Goal: Task Accomplishment & Management: Manage account settings

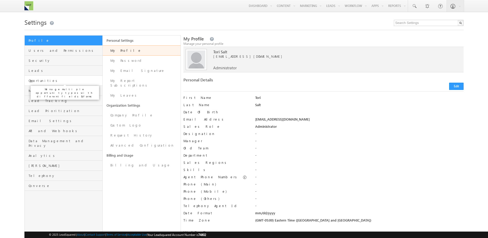
click at [34, 81] on span "Opportunities" at bounding box center [65, 80] width 73 height 5
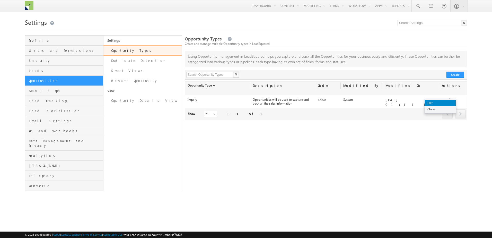
click at [449, 101] on link "Edit" at bounding box center [440, 103] width 31 height 6
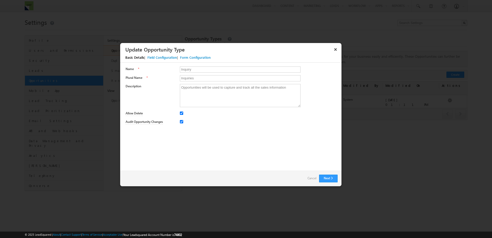
click at [166, 58] on div "Field Configuration" at bounding box center [162, 57] width 30 height 5
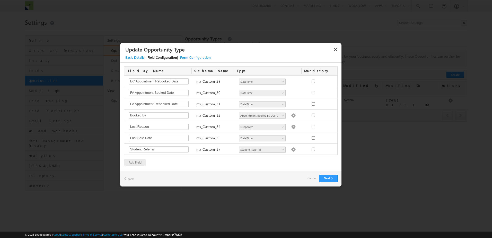
scroll to position [509, 0]
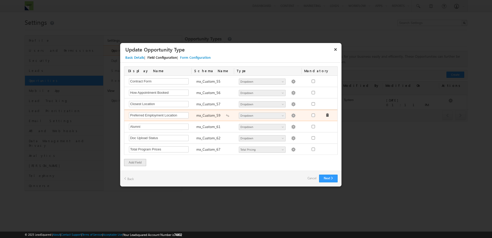
click at [291, 115] on img at bounding box center [293, 115] width 5 height 5
type textarea "Ajax Aurora Barrie Belleville Bowmanville Bracebridge Bradford West Gwillimbury…"
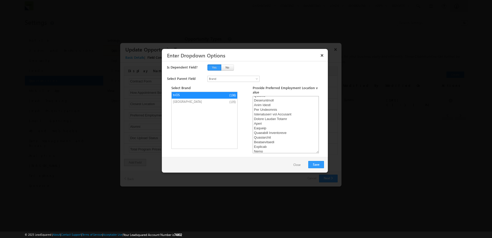
scroll to position [580, 0]
click at [270, 148] on textarea at bounding box center [285, 124] width 66 height 57
drag, startPoint x: 276, startPoint y: 151, endPoint x: 254, endPoint y: 152, distance: 22.1
click at [254, 152] on textarea at bounding box center [285, 124] width 66 height 57
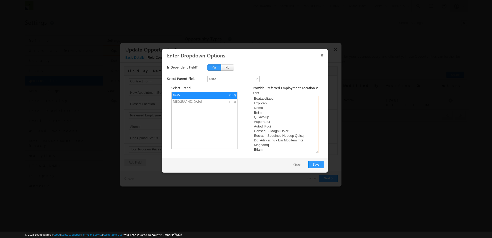
paste textarea "Villa Marconi"
type textarea "Ajax Aurora Barrie Belleville Bowmanville Bracebridge Bradford West Gwillimbury…"
click at [317, 165] on button "Save" at bounding box center [316, 164] width 16 height 7
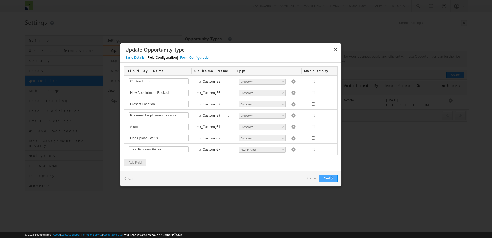
click at [325, 179] on button "Next" at bounding box center [328, 178] width 19 height 8
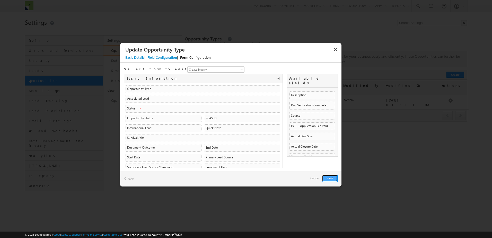
click at [329, 177] on button "Save" at bounding box center [330, 177] width 16 height 7
